Goal: Find specific page/section: Find specific page/section

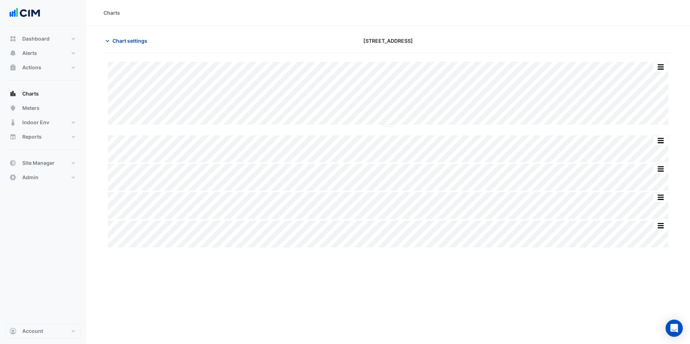
click at [122, 38] on span "Chart settings" at bounding box center [129, 41] width 35 height 8
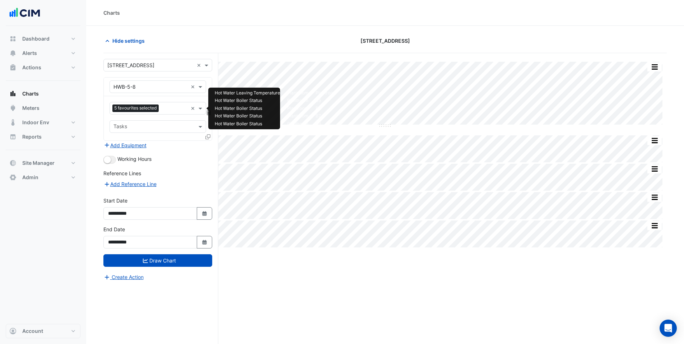
click at [173, 110] on input "text" at bounding box center [175, 109] width 26 height 8
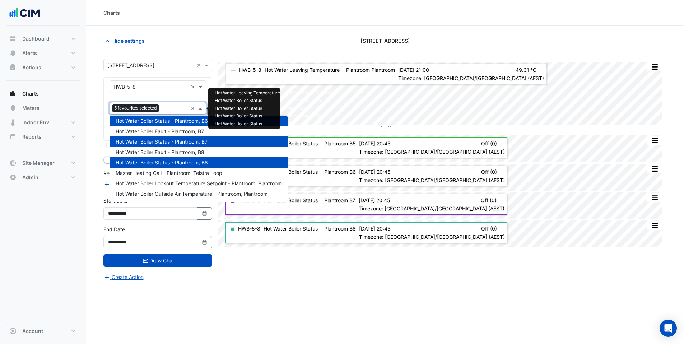
scroll to position [135, 0]
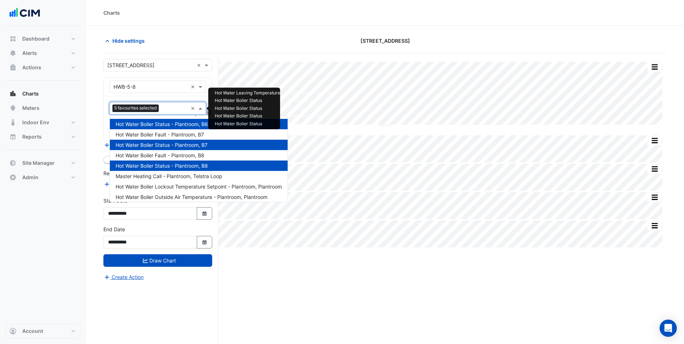
click at [578, 281] on div "Split by Unit Split None Print Save as JPEG Save as PNG Pivot Data Table Export…" at bounding box center [385, 212] width 564 height 318
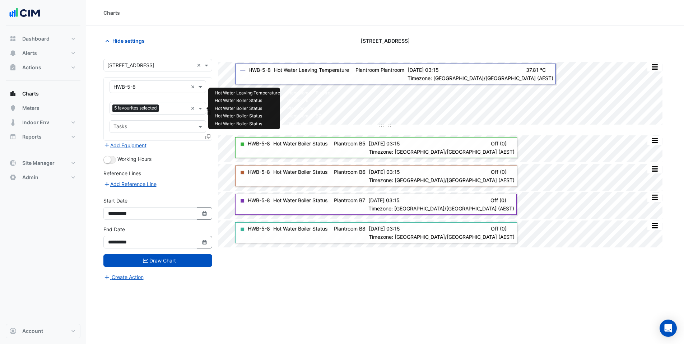
click at [164, 110] on input "text" at bounding box center [175, 109] width 26 height 8
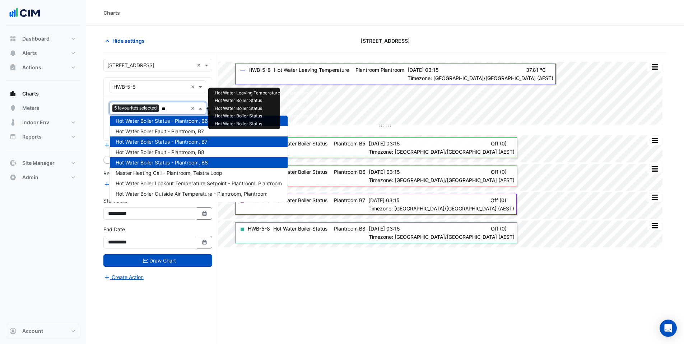
scroll to position [0, 0]
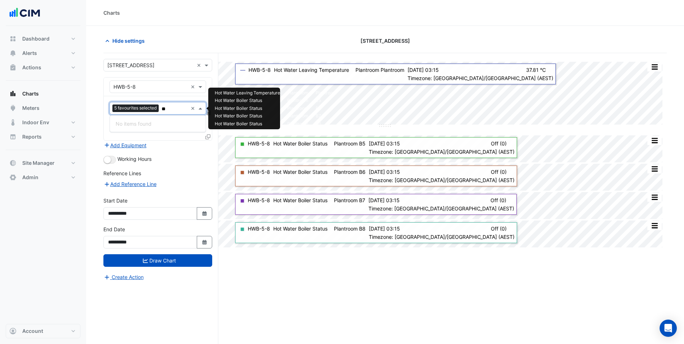
type input "*"
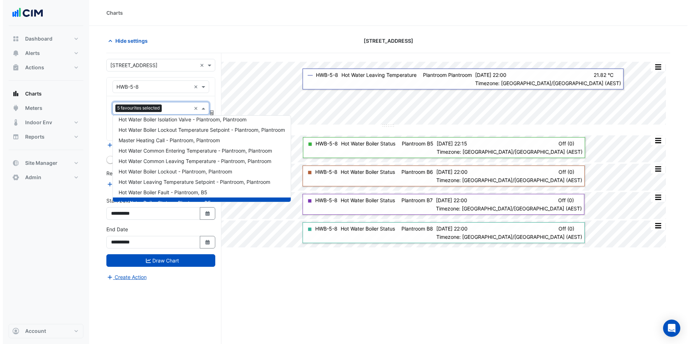
scroll to position [28, 0]
